Goal: Communication & Community: Answer question/provide support

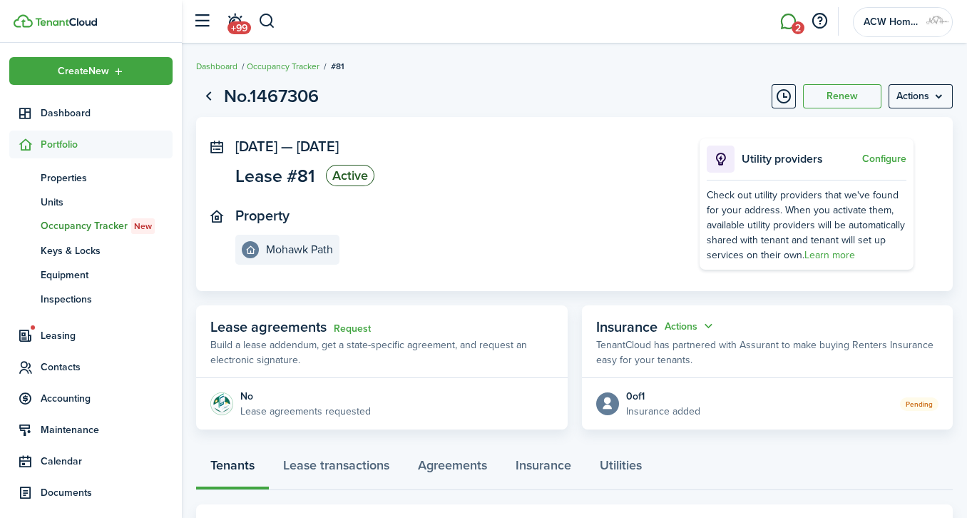
click at [798, 24] on span "2" at bounding box center [797, 27] width 13 height 13
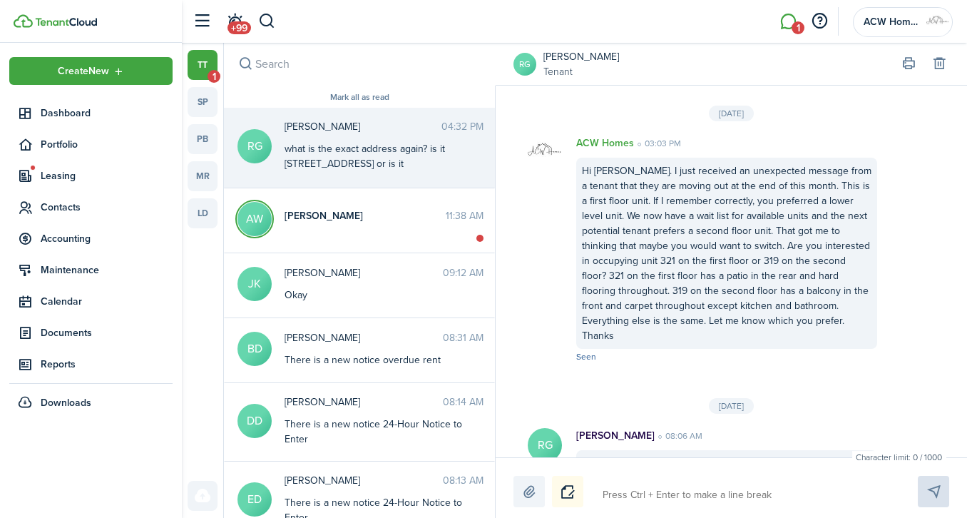
scroll to position [2262, 0]
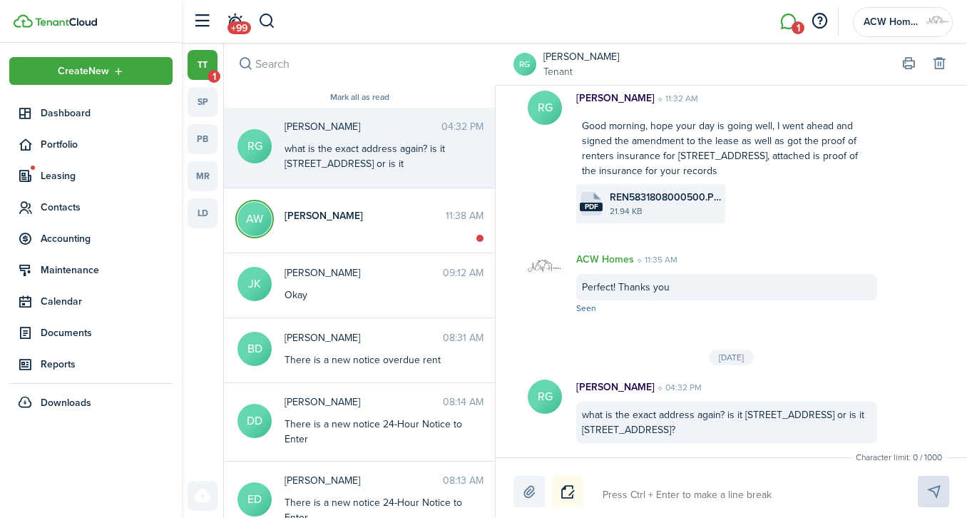
click at [366, 154] on div "what is the exact address again? is it [STREET_ADDRESS] or is it [STREET_ADDRES…" at bounding box center [373, 163] width 178 height 45
click at [689, 498] on textarea at bounding box center [743, 495] width 292 height 24
type textarea "I"
type textarea "It"
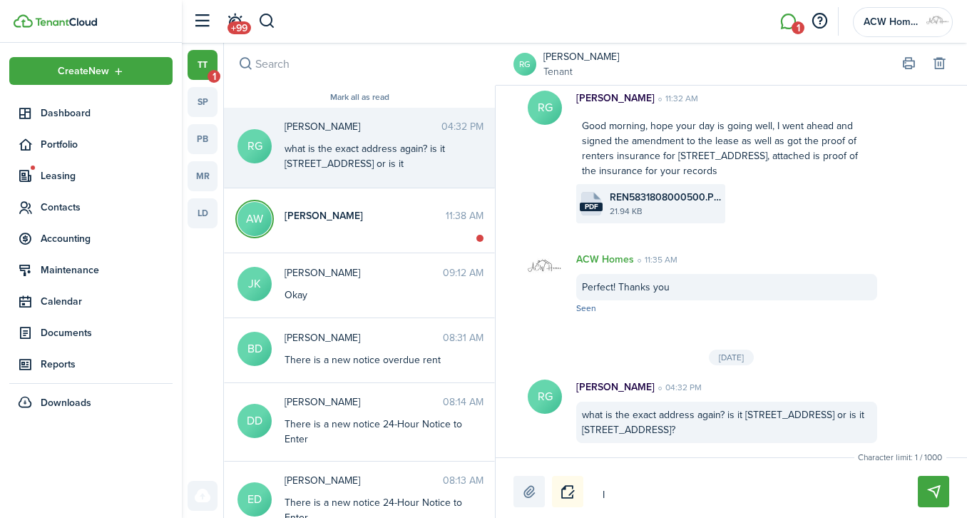
type textarea "It"
type textarea "It i"
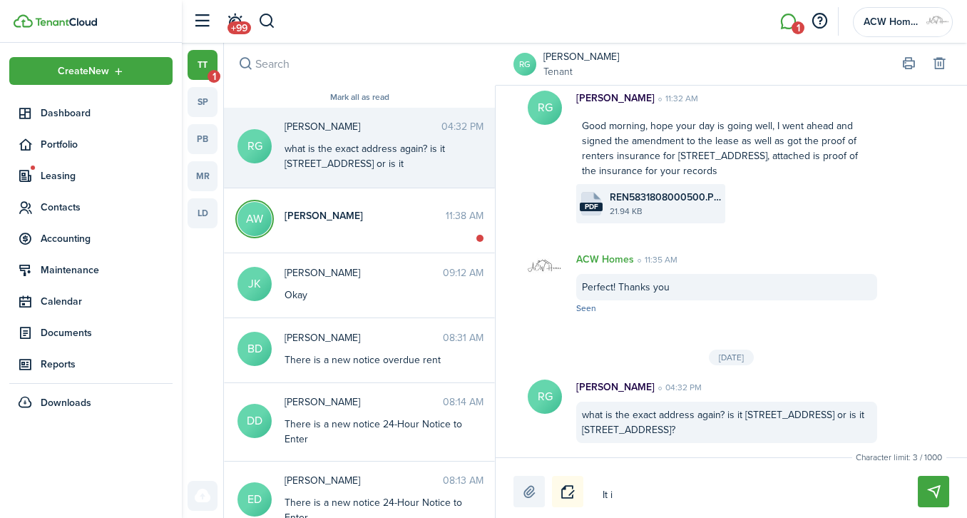
type textarea "It is"
type textarea "It is 3"
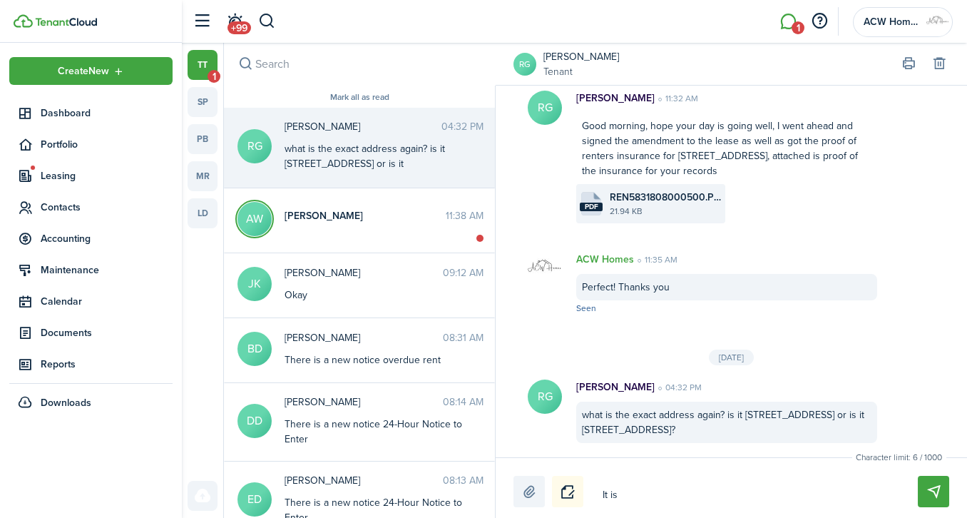
type textarea "It is 3"
type textarea "It is 32"
type textarea "It is 321"
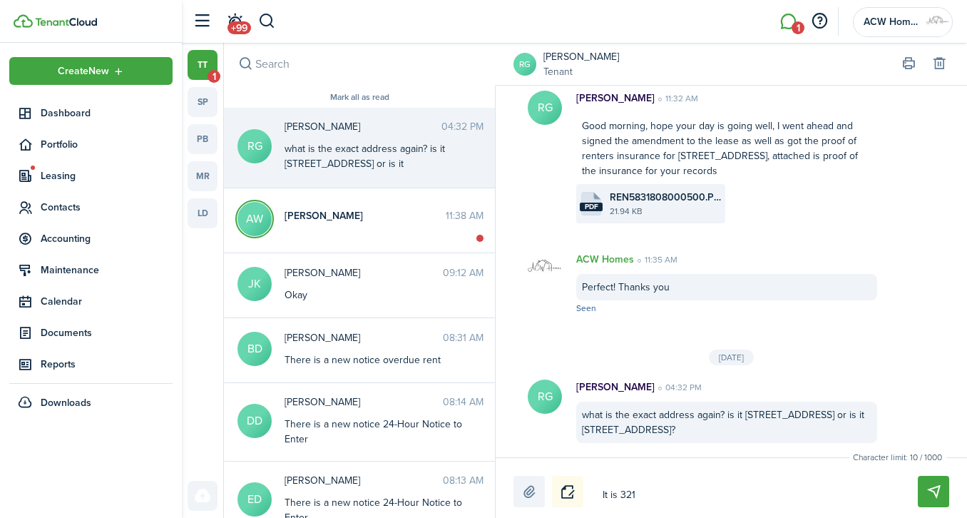
type textarea "It is 321"
type textarea "It is 321 S"
type textarea "It is 321 Sh"
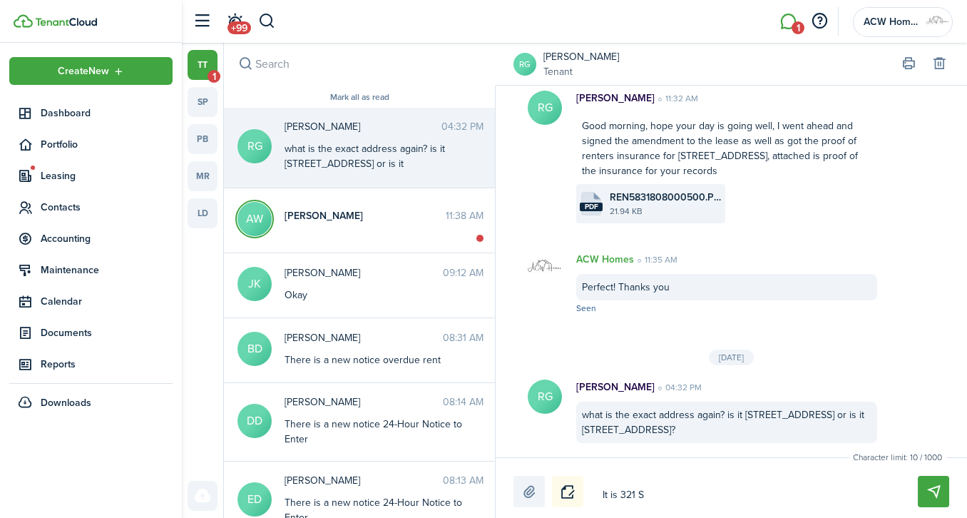
type textarea "It is 321 Sh"
type textarea "It is 321 Sha"
type textarea "It is 321 Shad"
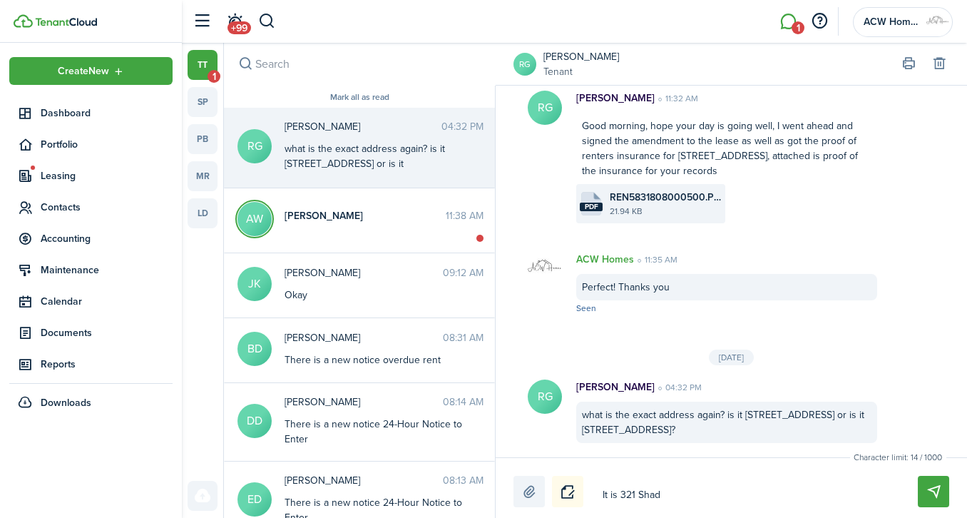
type textarea "It is 321 Shady"
type textarea "It is [STREET_ADDRESS]"
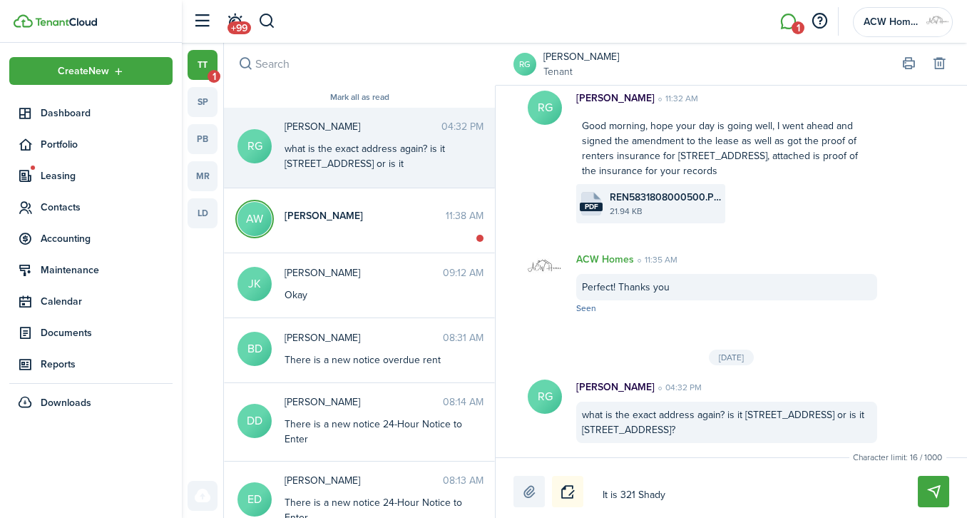
type textarea "It is [STREET_ADDRESS]"
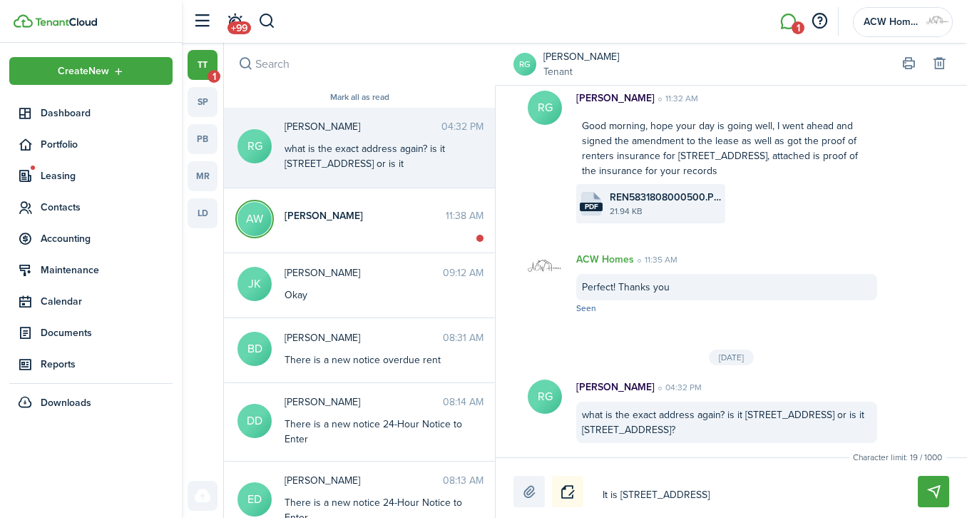
type textarea "It is 321 Shady LAne"
type textarea "It is 321 Shady LAne D"
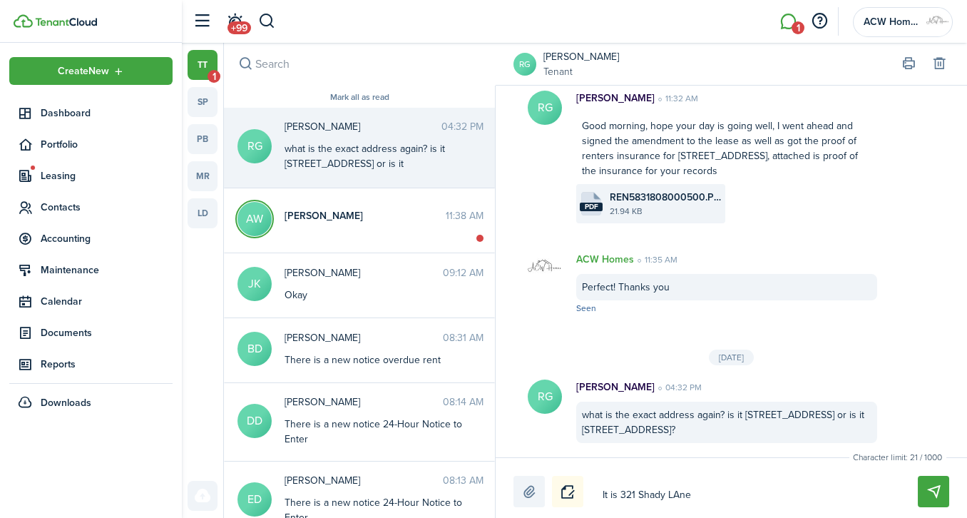
type textarea "It is 321 Shady LAne D"
type textarea "It is [STREET_ADDRESS]"
type textarea "It is [STREET_ADDRESS][PERSON_NAME]"
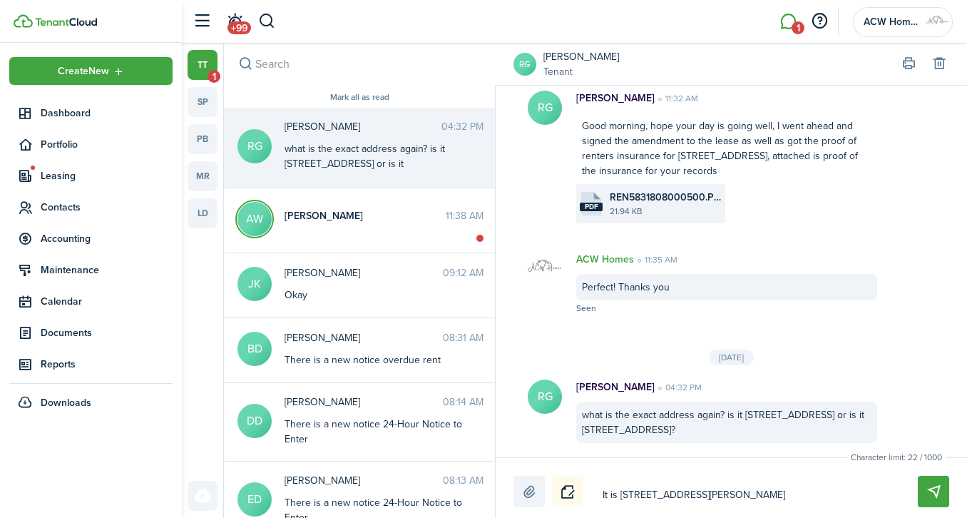
type textarea "It is [STREET_ADDRESS][PERSON_NAME]"
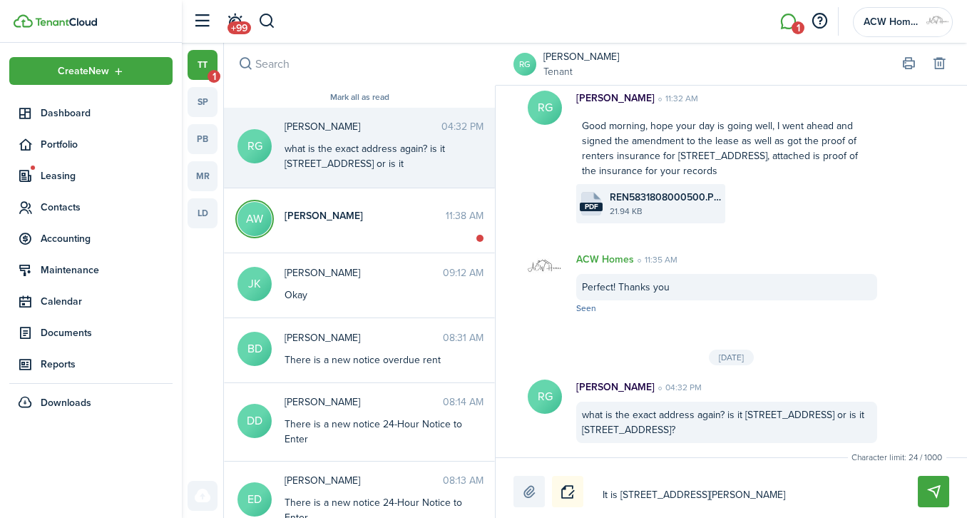
type textarea "It is [STREET_ADDRESS][PERSON_NAME]"
type textarea "It is [STREET_ADDRESS][PERSON_NAME][PERSON_NAME]"
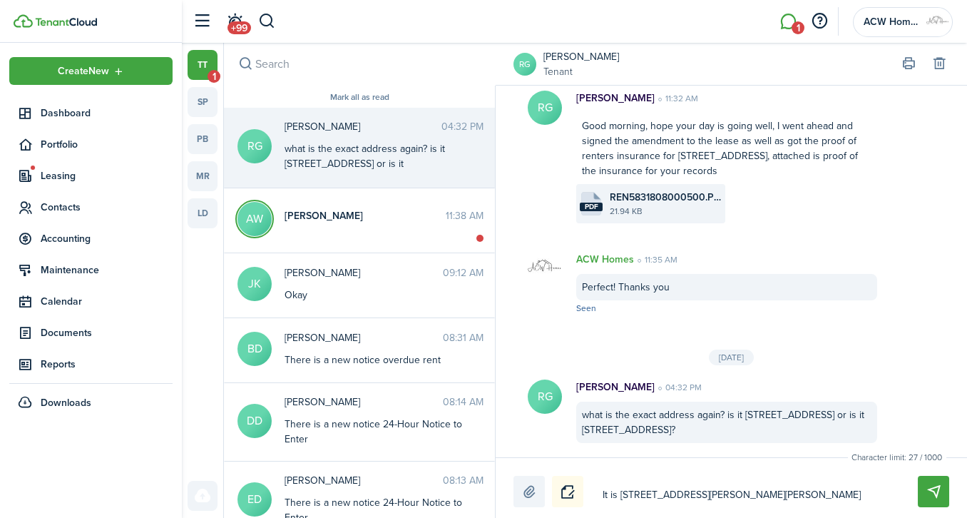
type textarea "It is [STREET_ADDRESS][PERSON_NAME][PERSON_NAME]"
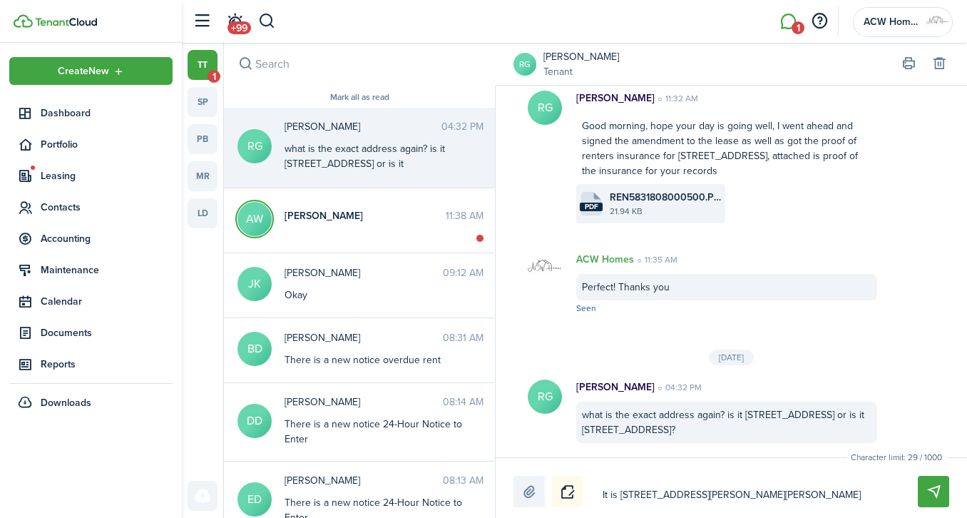
type textarea "It is [STREET_ADDRESS][PERSON_NAME][PERSON_NAME]"
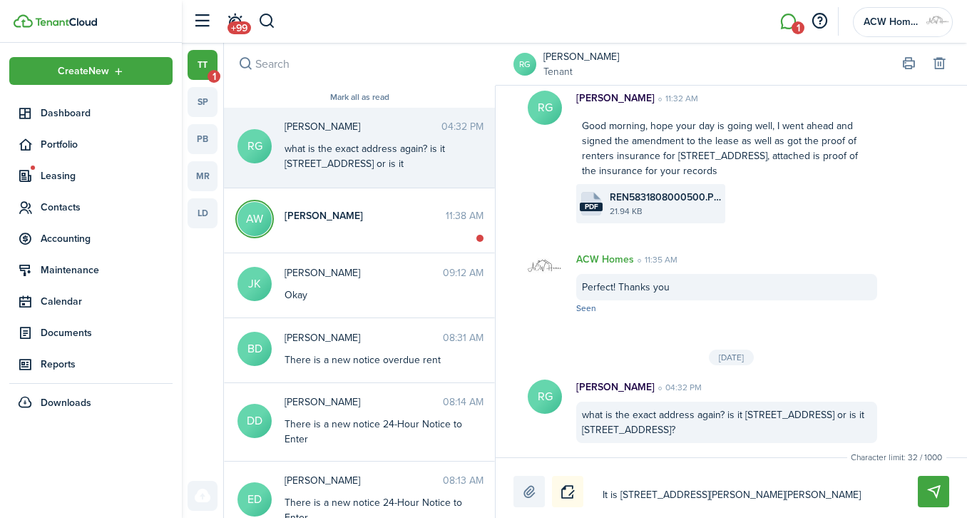
type textarea "It is [STREET_ADDRESS][PERSON_NAME][PERSON_NAME]"
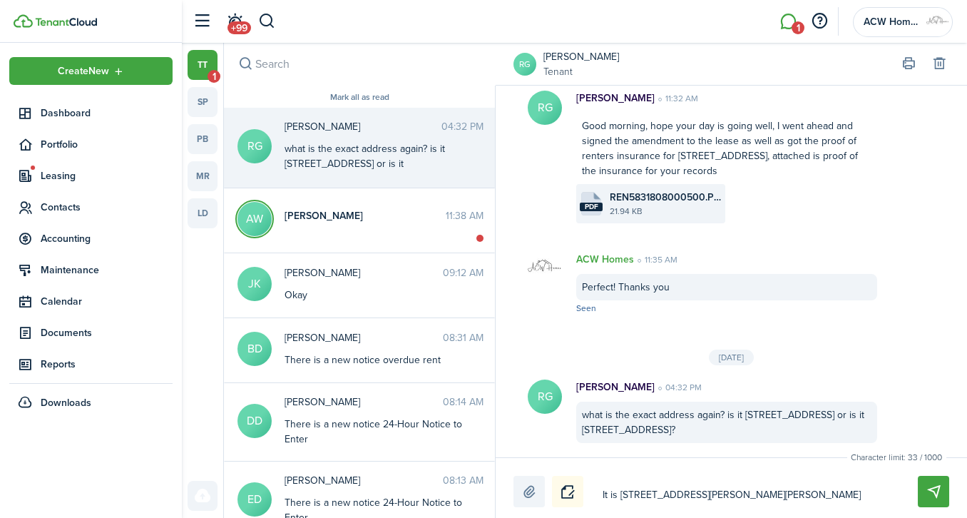
type textarea "It is [STREET_ADDRESS][PERSON_NAME][PERSON_NAME]"
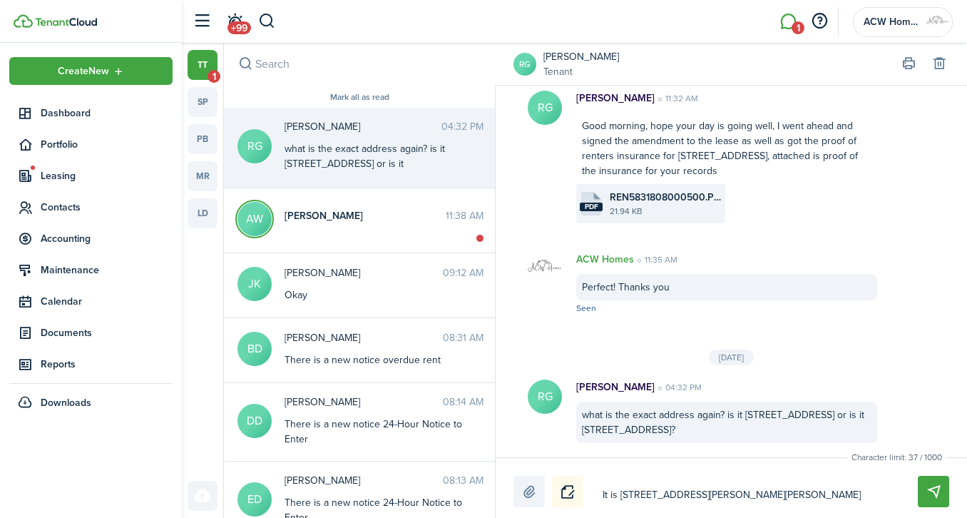
type textarea "It is [STREET_ADDRESS][PERSON_NAME],"
type textarea "It is [STREET_ADDRESS][PERSON_NAME][PERSON_NAME]"
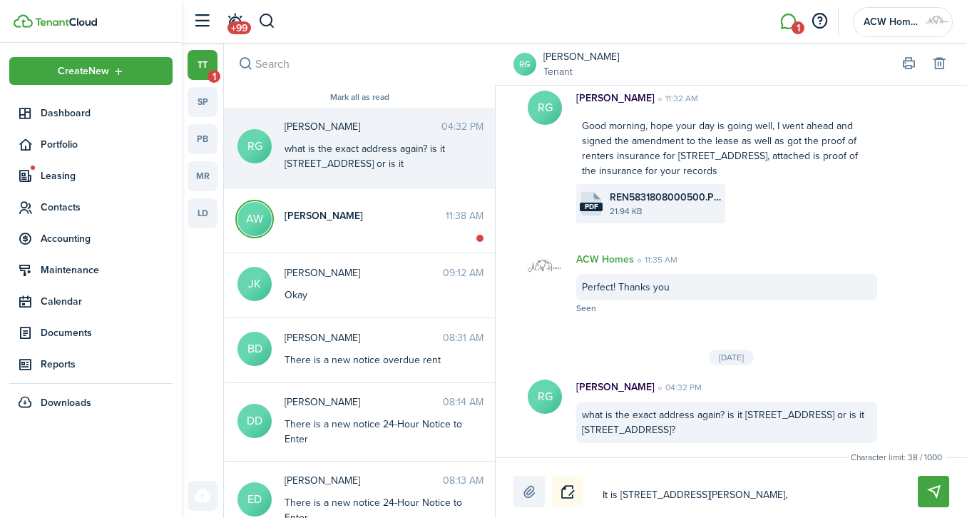
type textarea "It is [STREET_ADDRESS][PERSON_NAME][PERSON_NAME]"
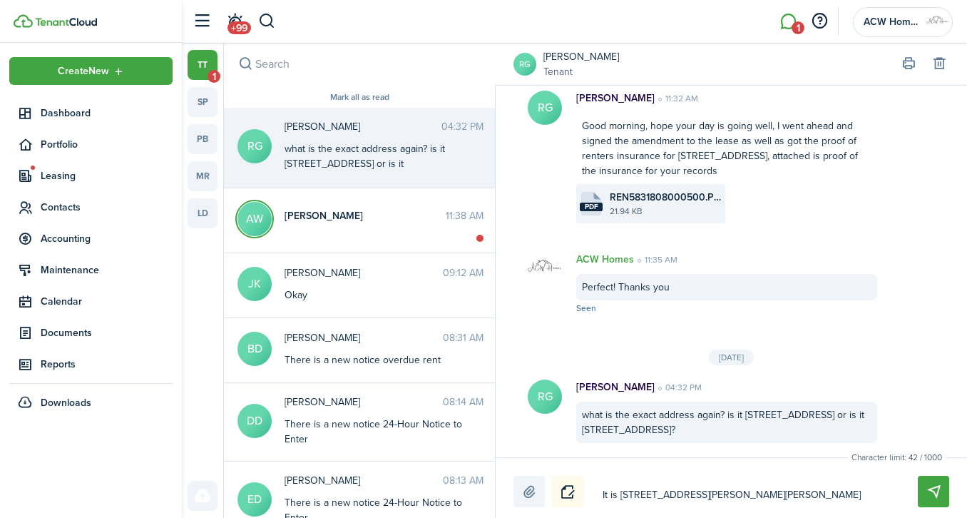
type textarea "It is [STREET_ADDRESS][PERSON_NAME]"
type textarea "It is [STREET_ADDRESS][PERSON_NAME][PERSON_NAME]"
type textarea "It is [STREET_ADDRESS][PERSON_NAME]"
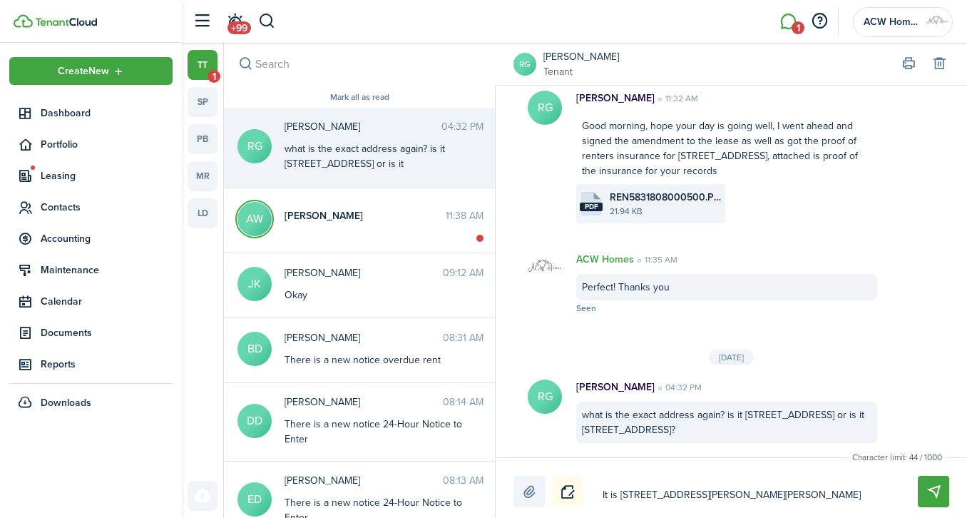
type textarea "It is [STREET_ADDRESS][PERSON_NAME]"
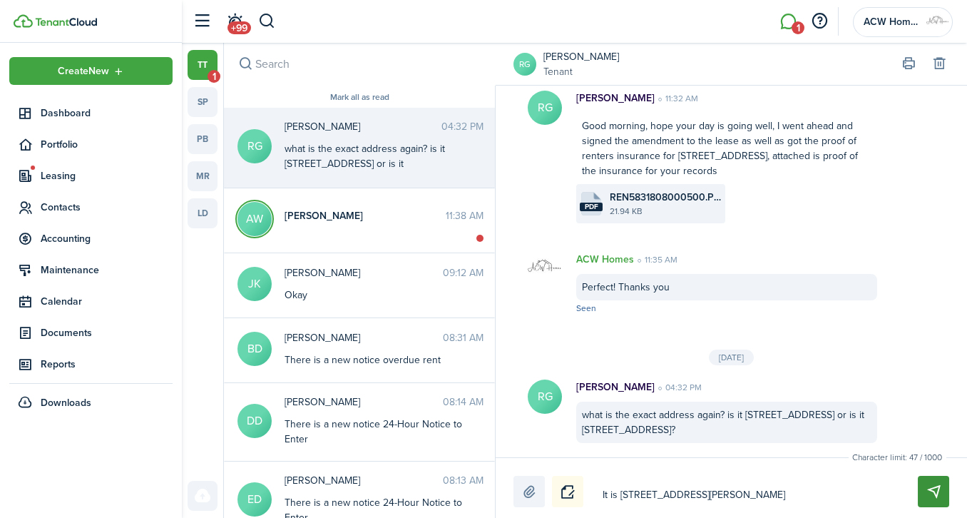
type textarea "It is [STREET_ADDRESS][PERSON_NAME]"
click at [935, 489] on button "Send" at bounding box center [933, 491] width 31 height 31
